Goal: Check status

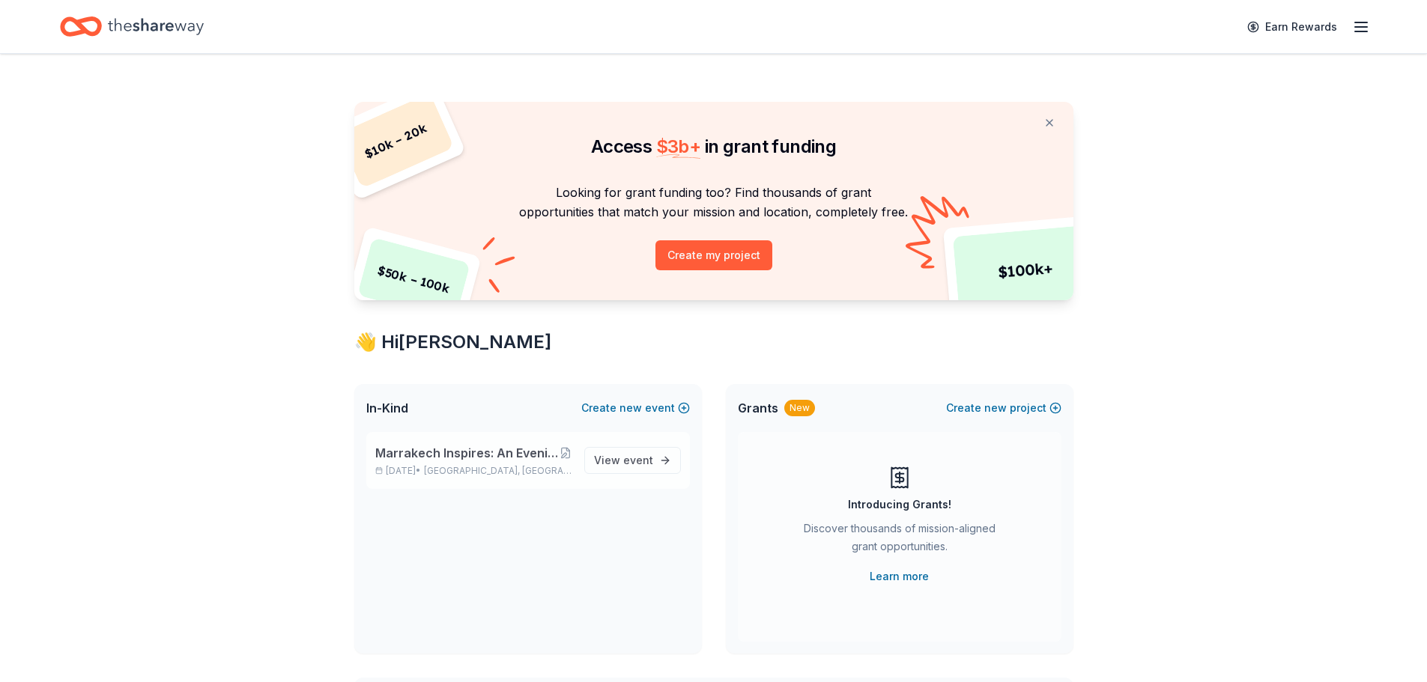
click at [422, 460] on span "Marrakech Inspires: An Evening of Possibility Cocktail Party & Auction" at bounding box center [466, 453] width 183 height 18
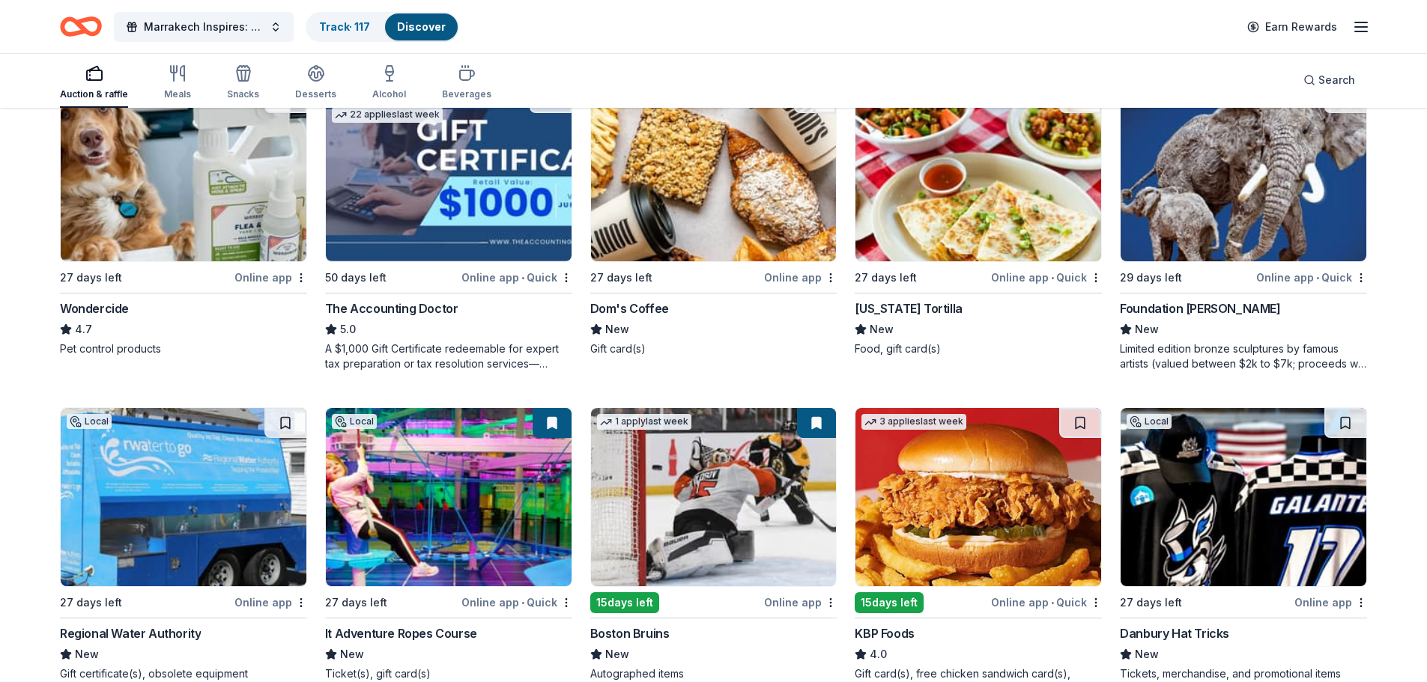
scroll to position [674, 0]
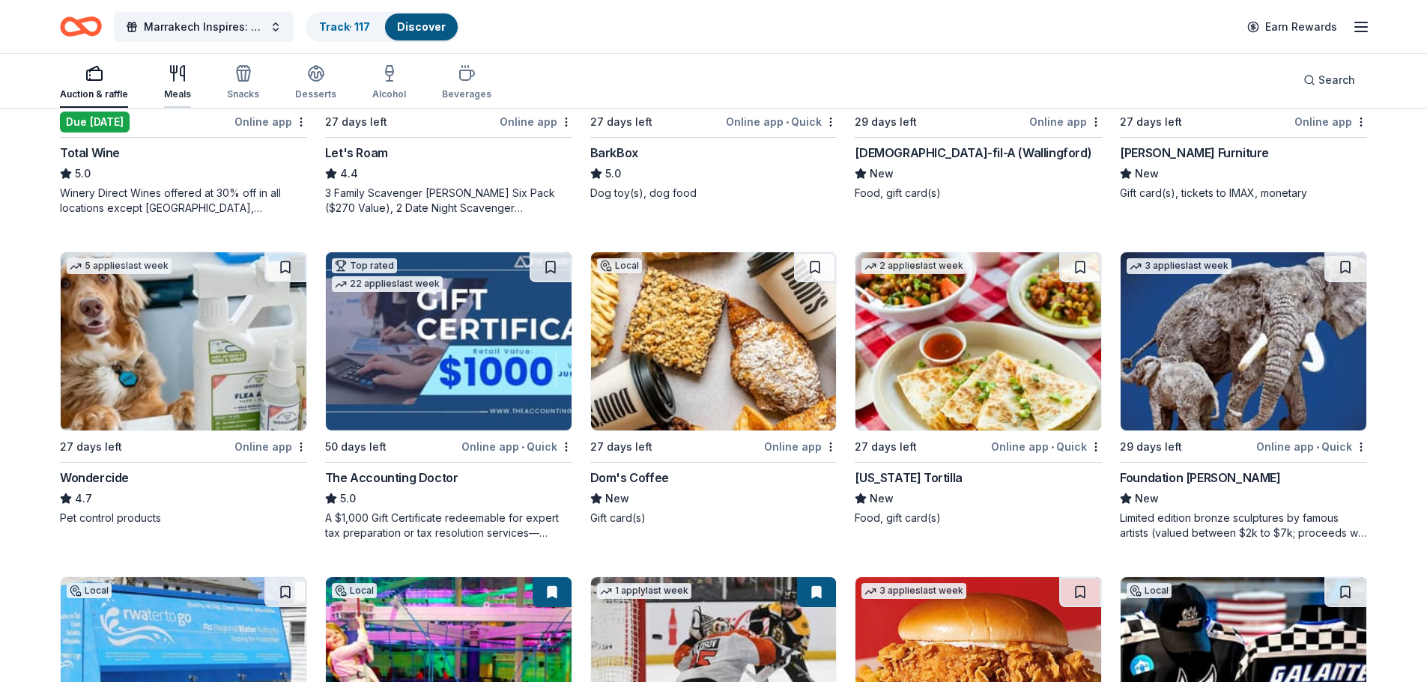
click at [181, 94] on div "Meals" at bounding box center [177, 94] width 27 height 12
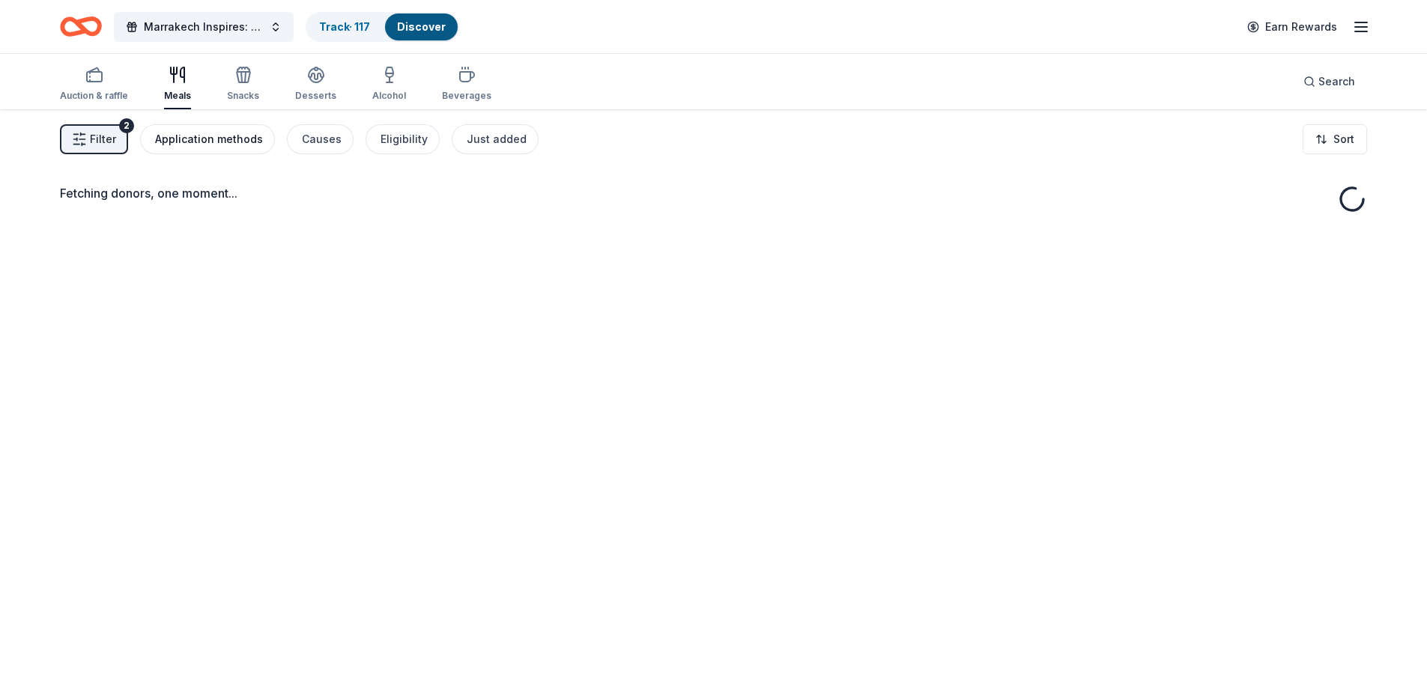
click at [192, 141] on div "Application methods" at bounding box center [209, 139] width 108 height 18
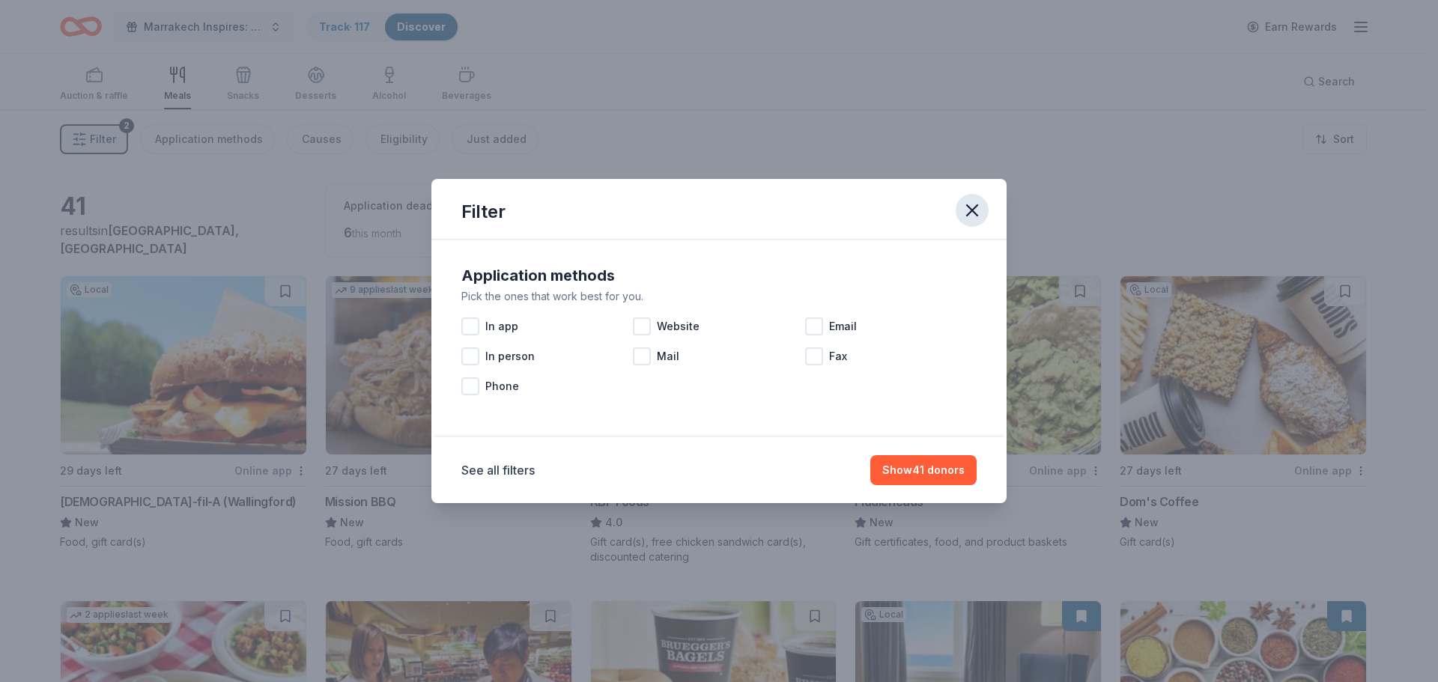
click at [966, 210] on icon "button" at bounding box center [972, 210] width 21 height 21
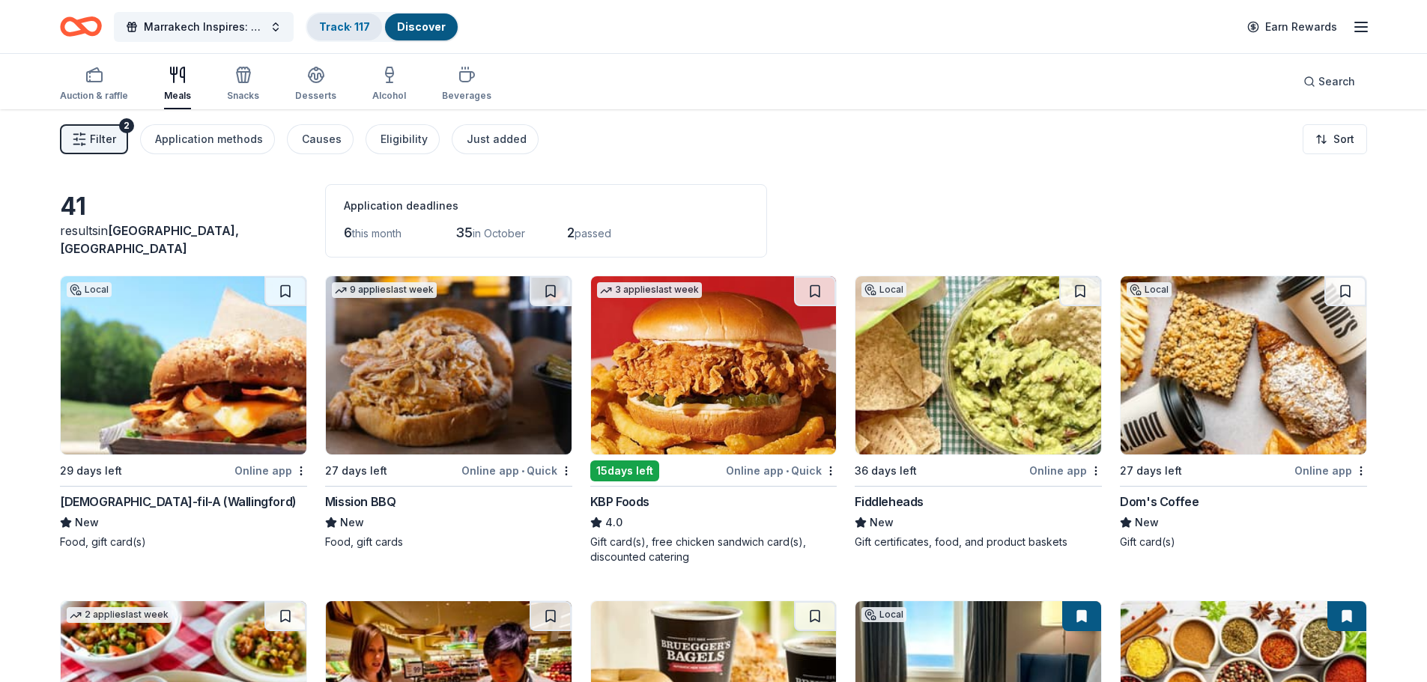
click at [348, 30] on link "Track · 117" at bounding box center [344, 26] width 51 height 13
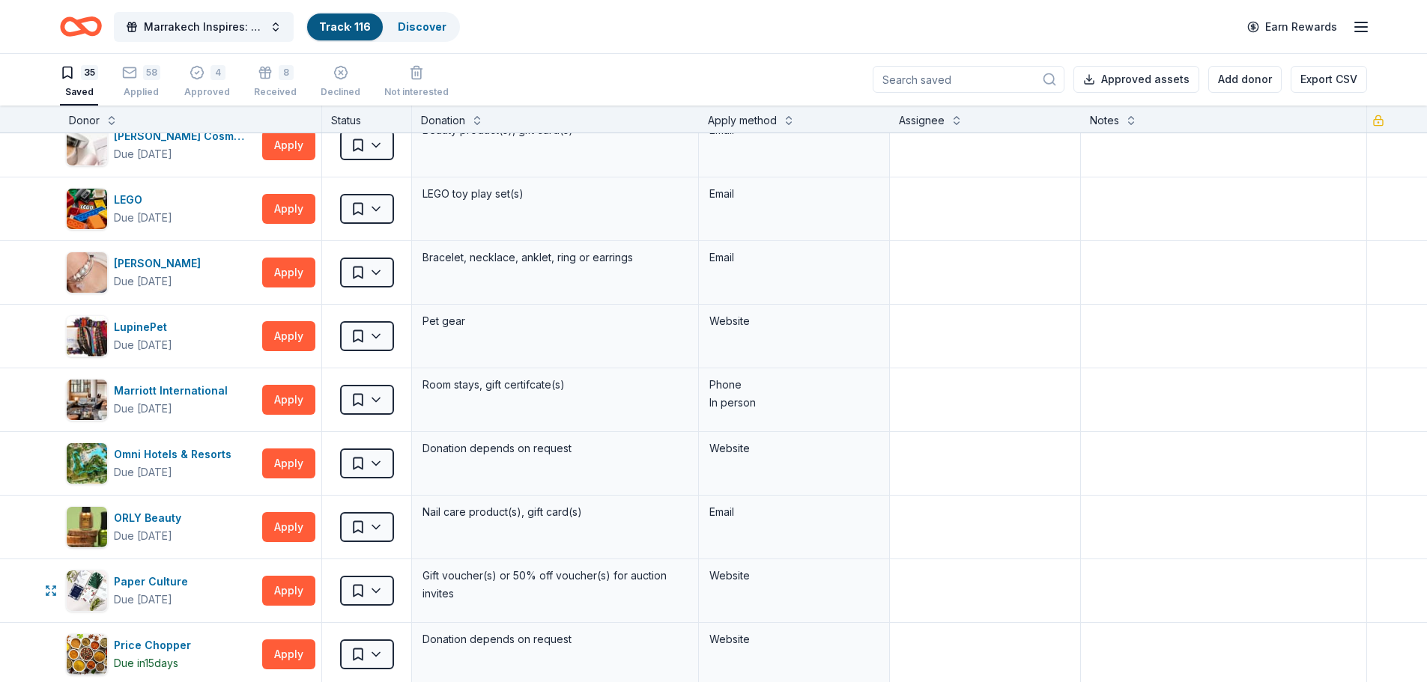
scroll to position [974, 0]
click at [136, 81] on div "58 Applied" at bounding box center [141, 81] width 38 height 33
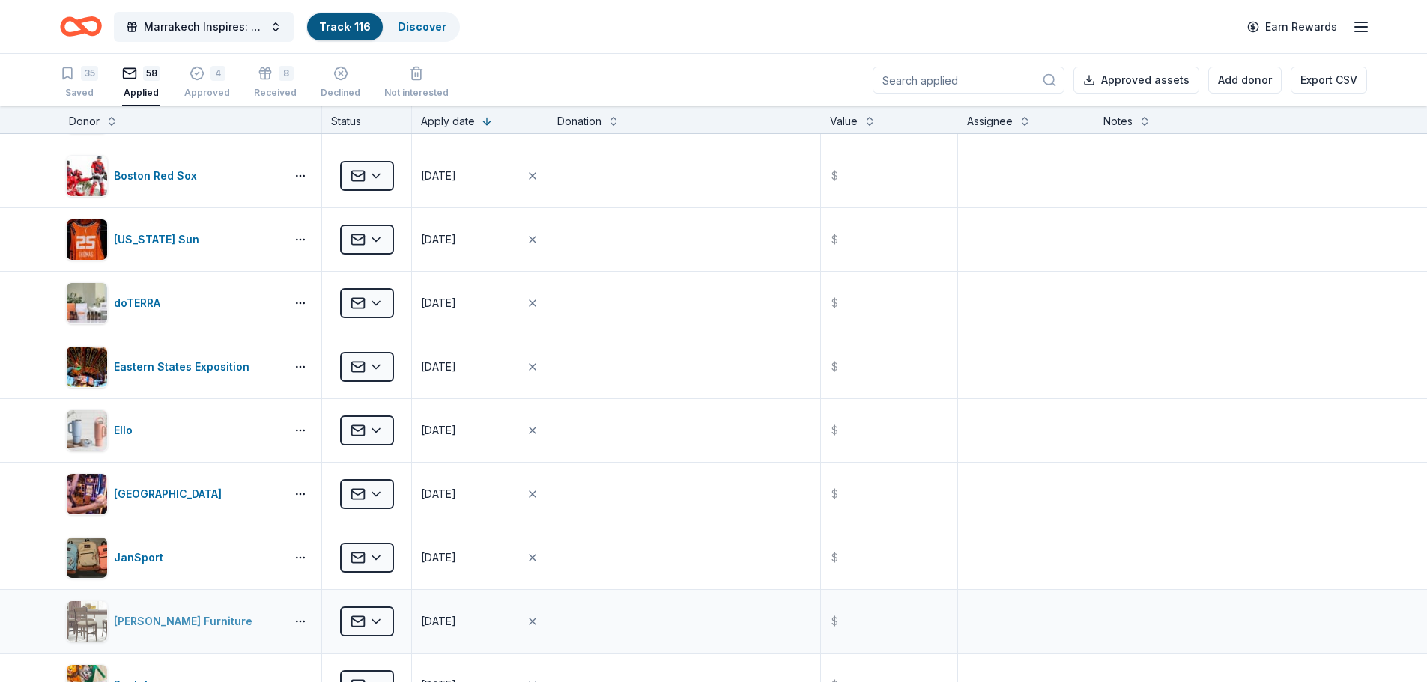
scroll to position [2471, 0]
